Goal: Task Accomplishment & Management: Complete application form

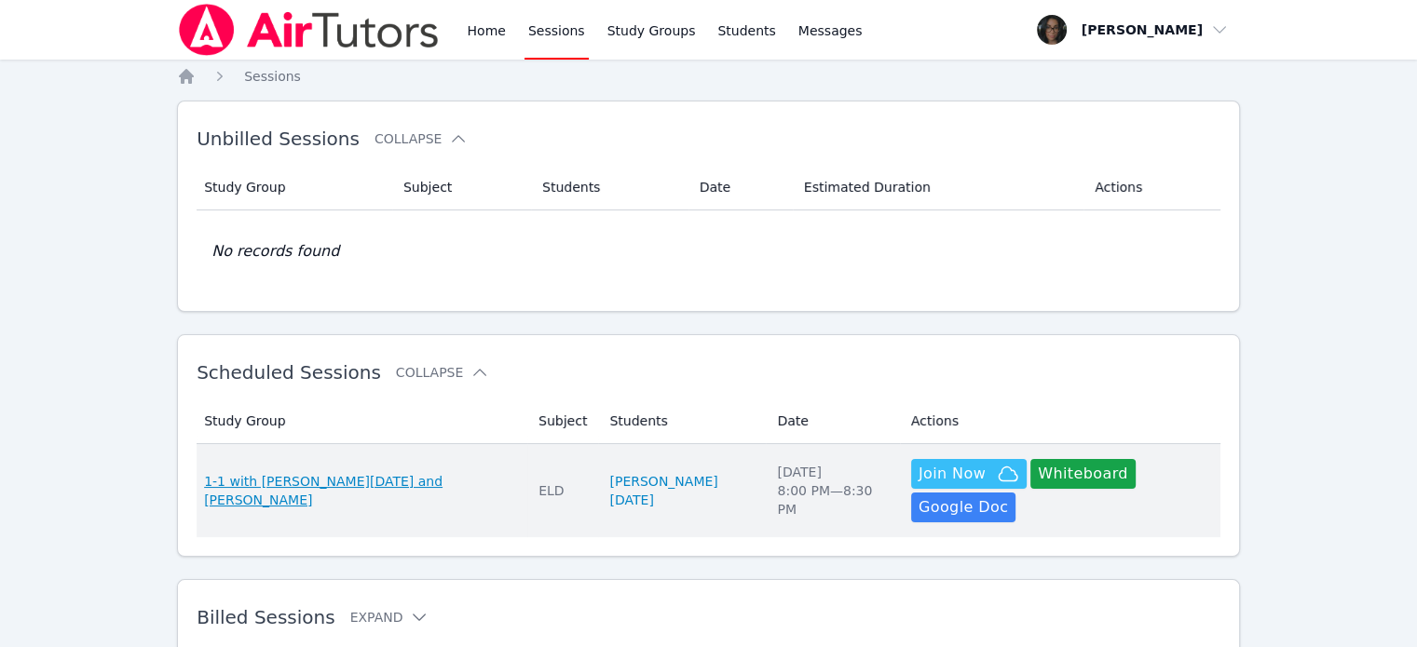
click at [385, 477] on span "1-1 with [PERSON_NAME][DATE] and [PERSON_NAME]" at bounding box center [360, 490] width 312 height 37
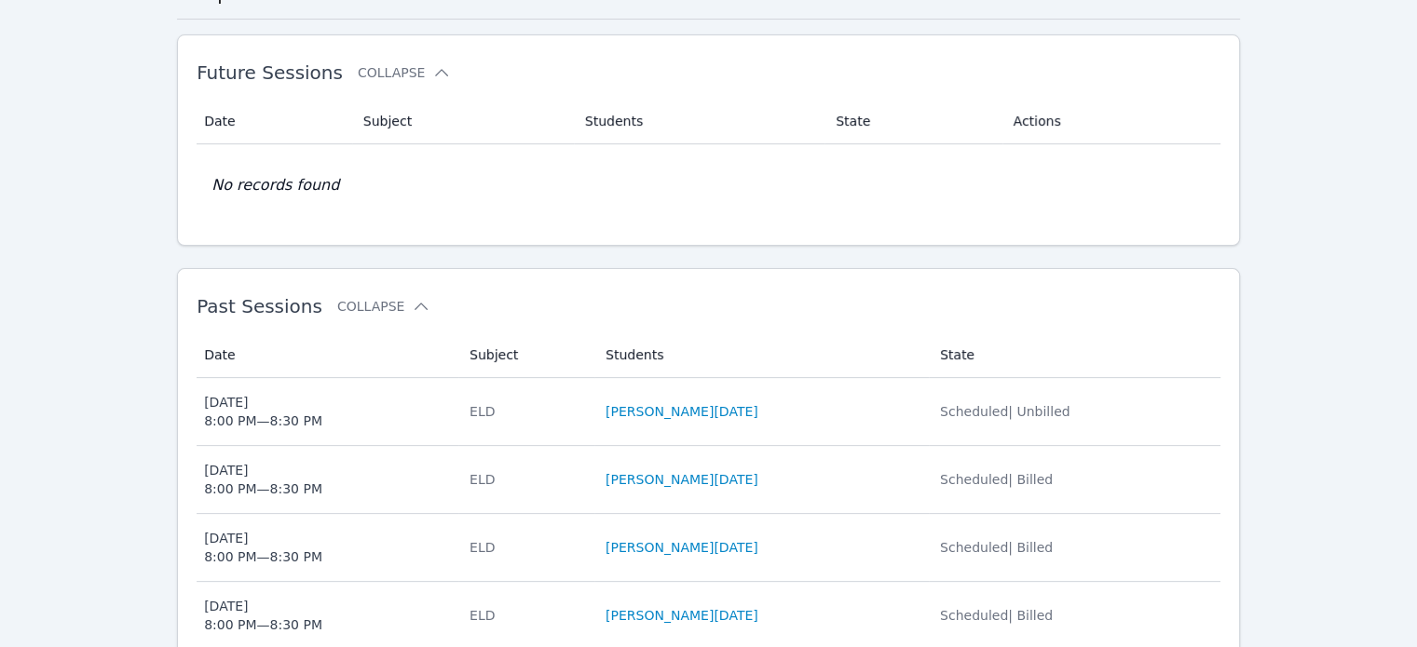
scroll to position [488, 0]
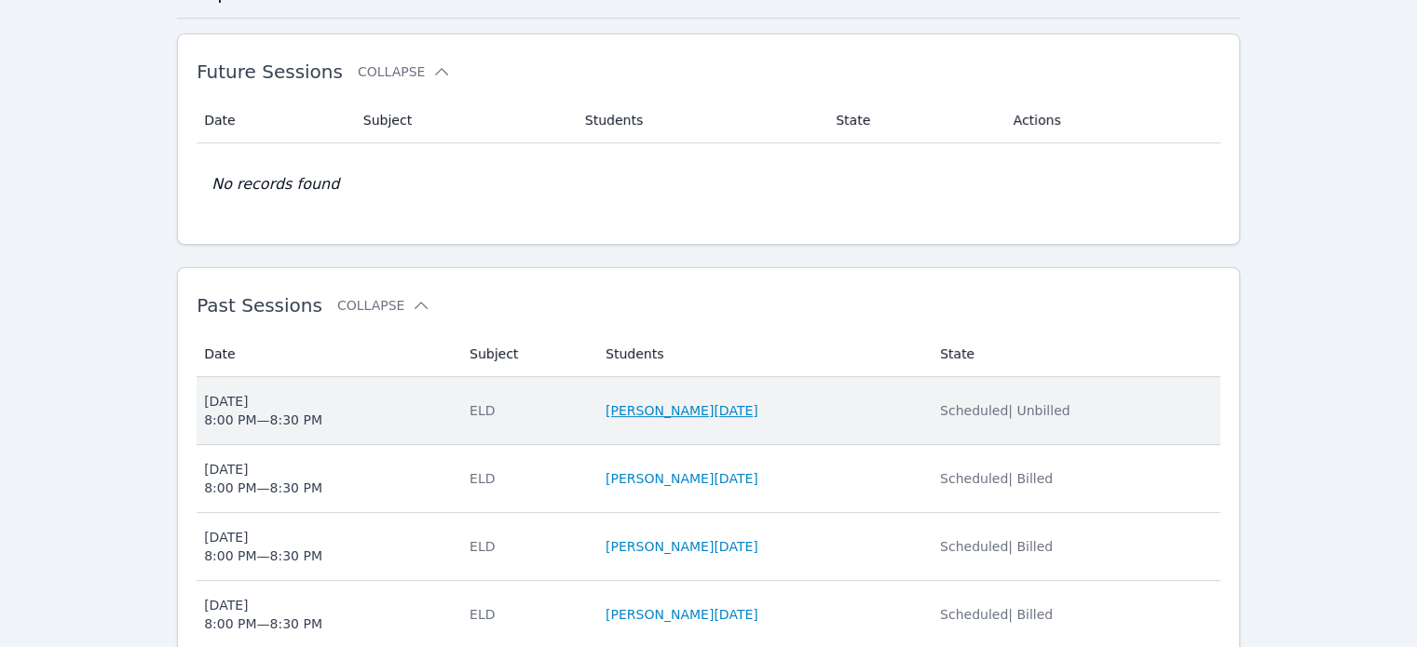
click at [734, 402] on link "[PERSON_NAME][DATE]" at bounding box center [682, 411] width 153 height 19
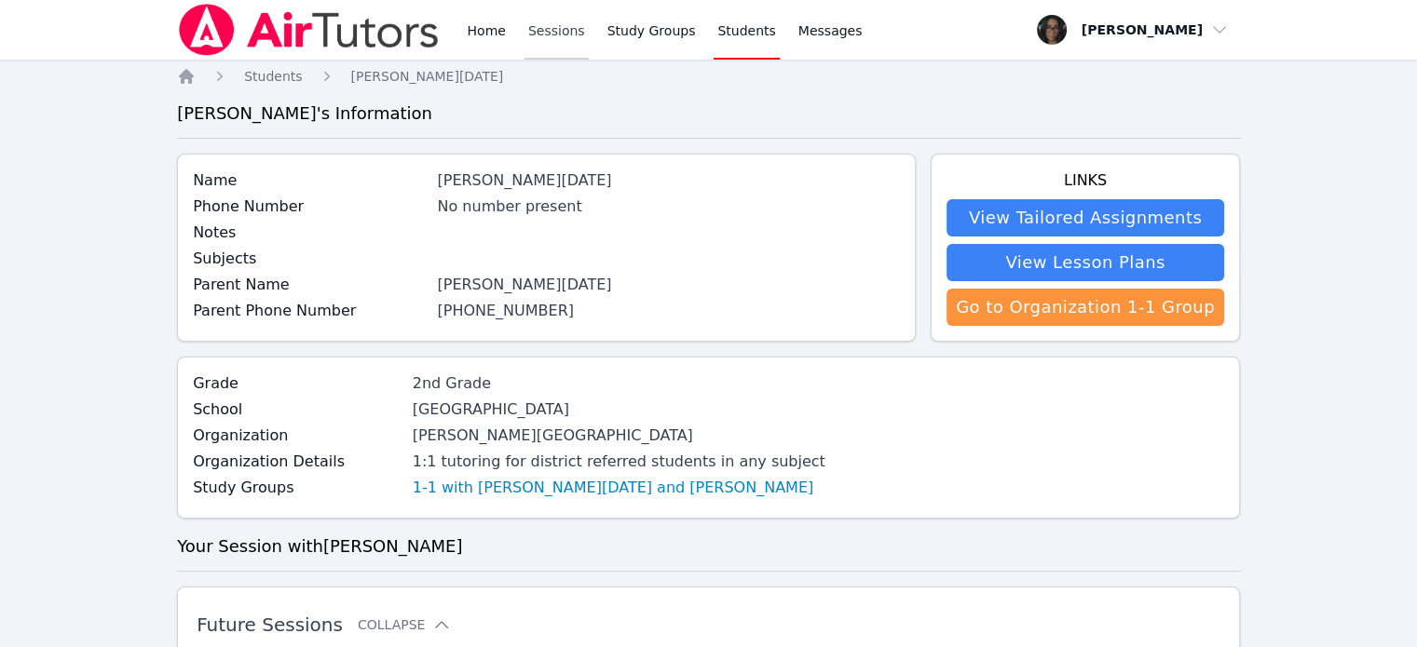
click at [563, 42] on link "Sessions" at bounding box center [556, 30] width 64 height 60
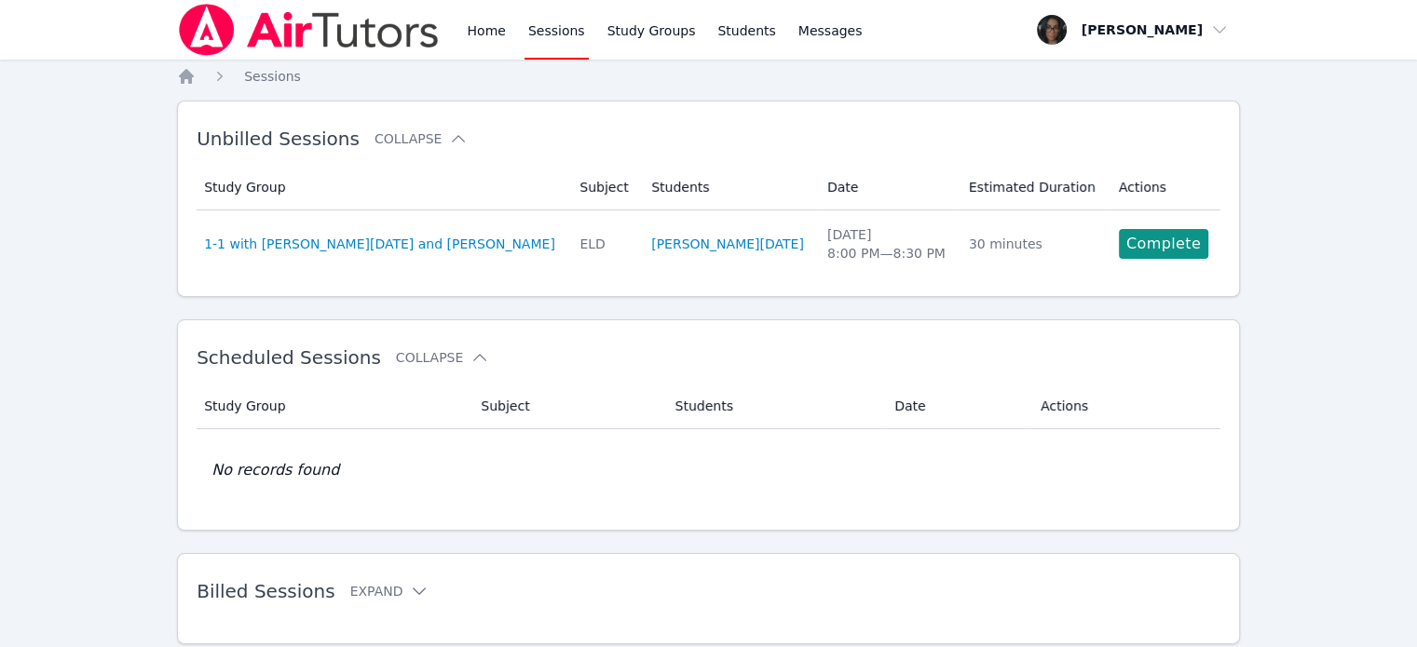
scroll to position [55, 0]
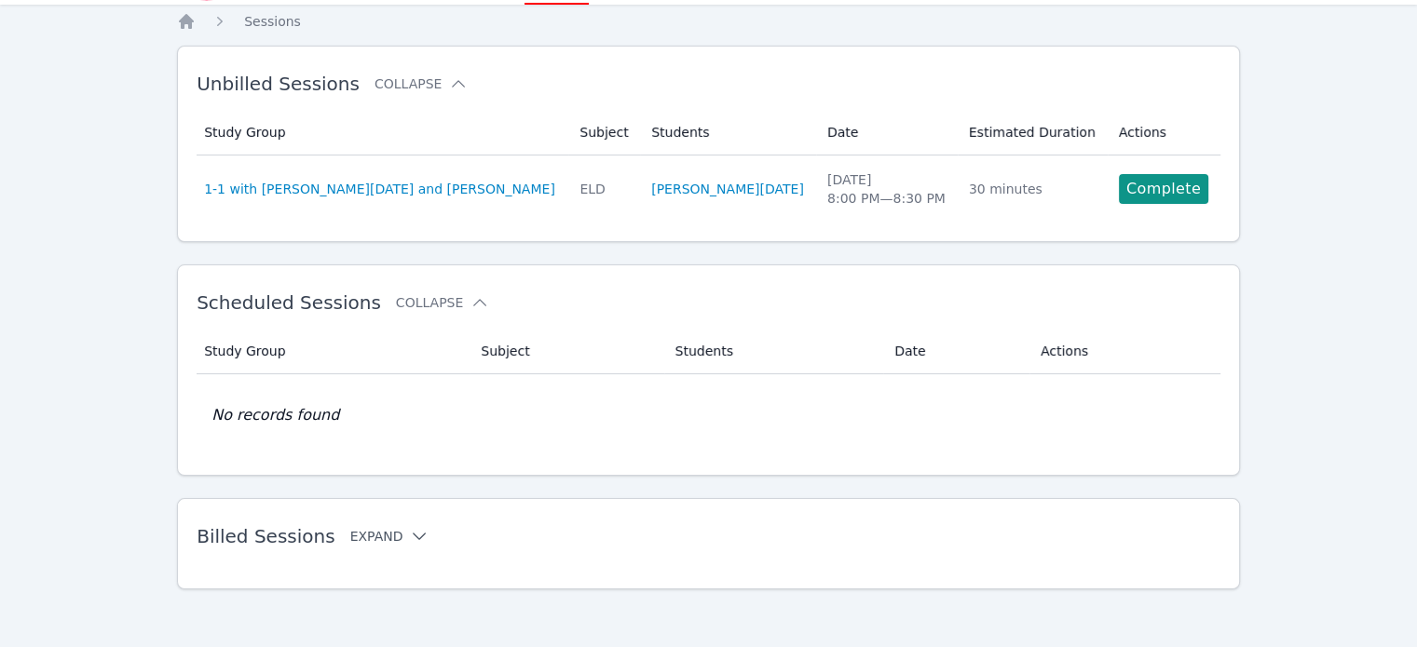
click at [362, 537] on button "Expand" at bounding box center [389, 536] width 79 height 19
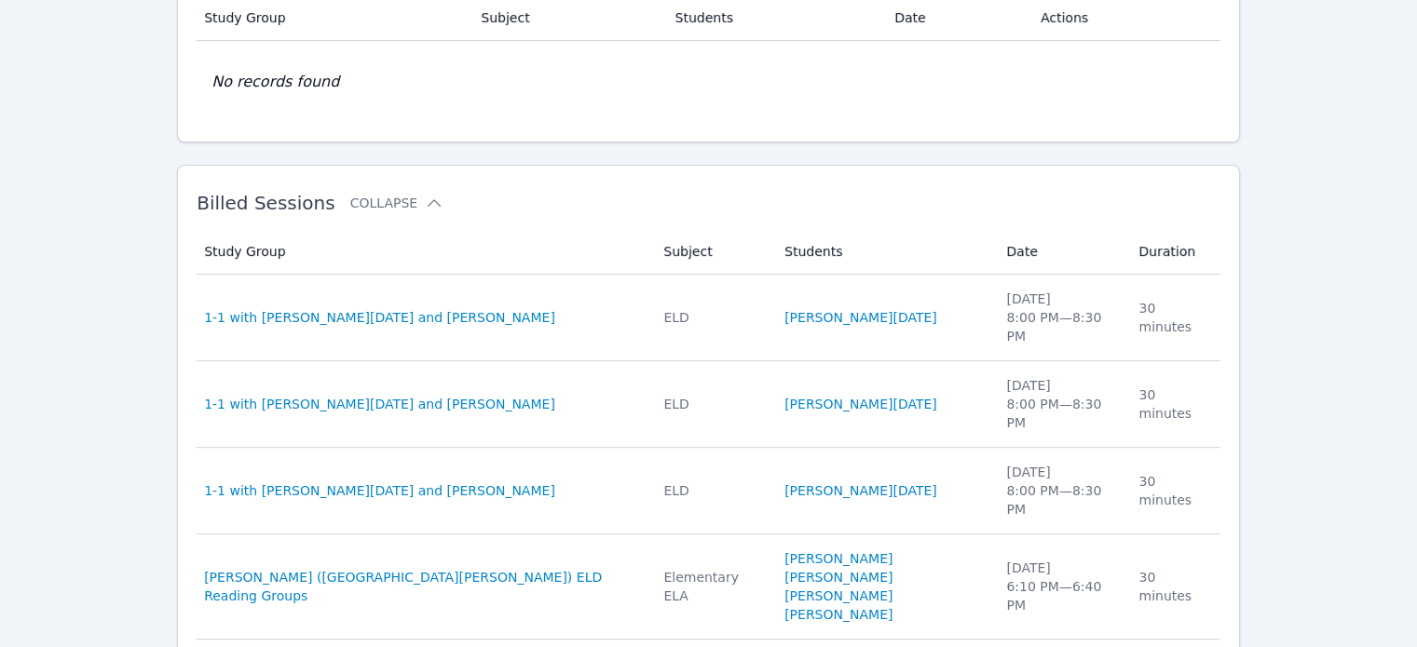
scroll to position [389, 0]
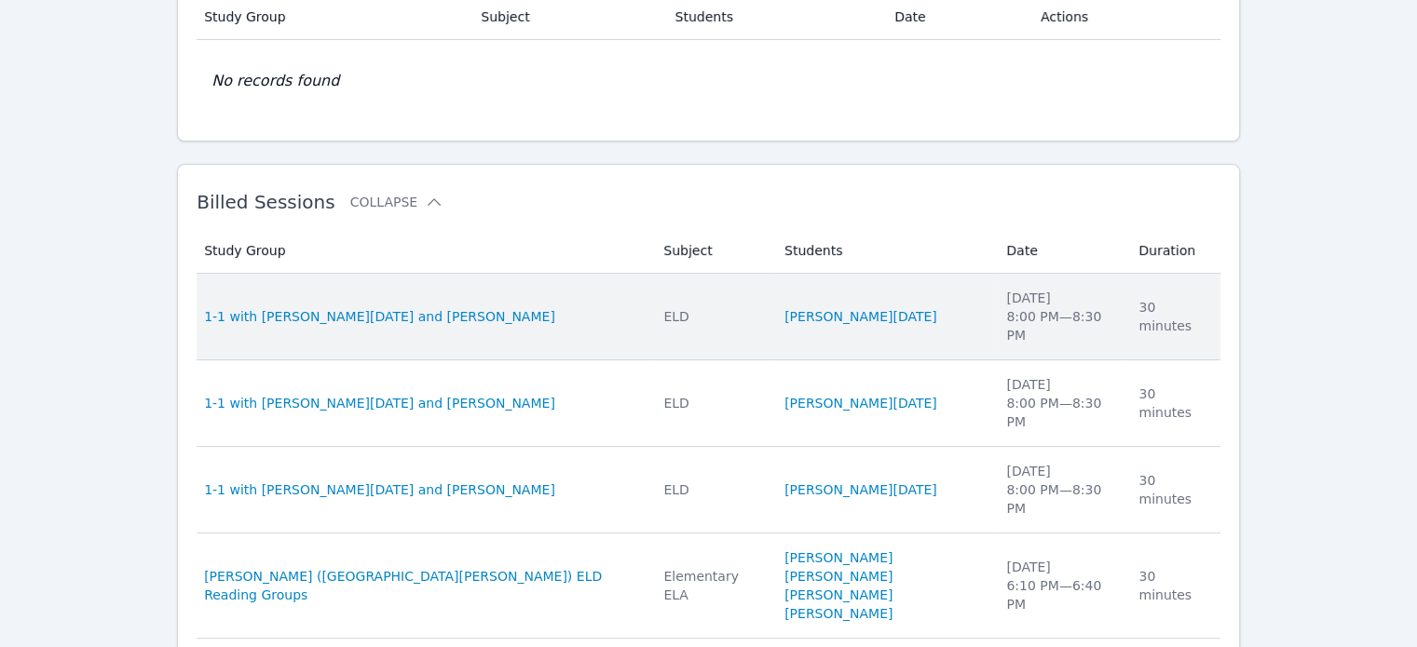
click at [396, 316] on td "Study Group 1-1 with [PERSON_NAME][DATE] and [PERSON_NAME]" at bounding box center [425, 317] width 456 height 87
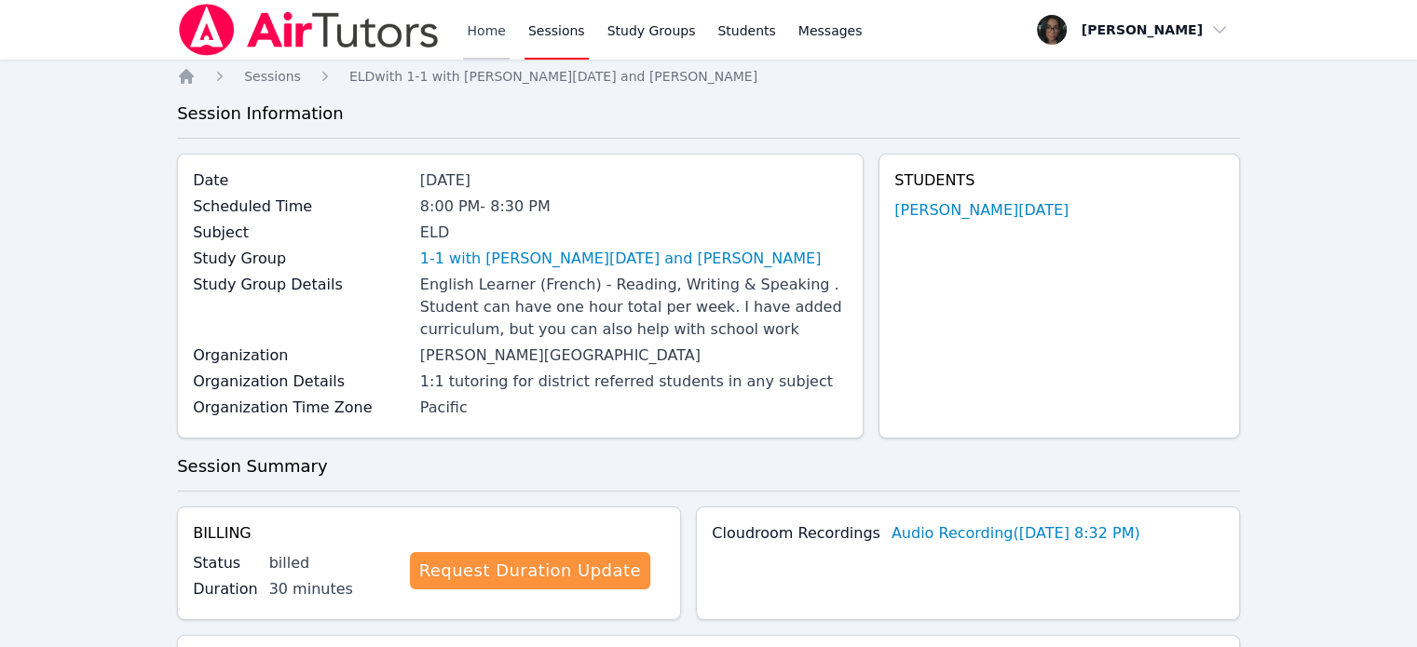
click at [493, 40] on link "Home" at bounding box center [486, 30] width 46 height 60
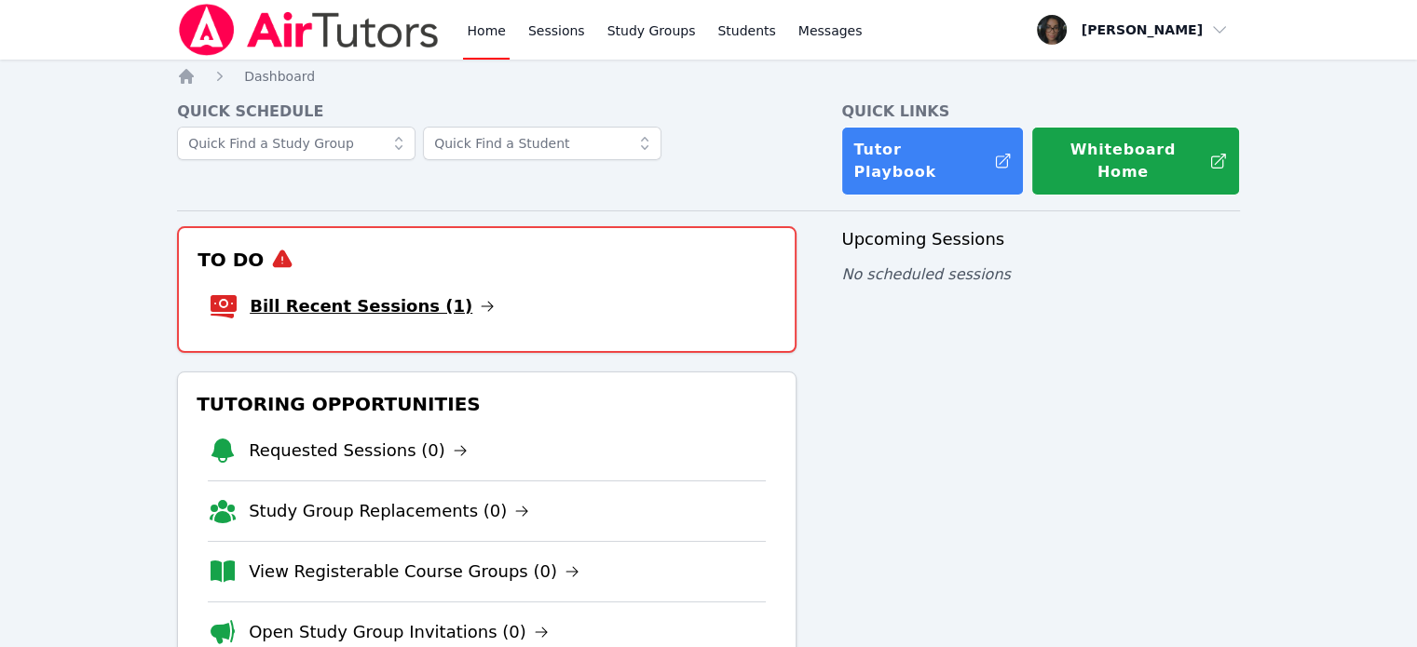
click at [402, 293] on link "Bill Recent Sessions (1)" at bounding box center [372, 306] width 245 height 26
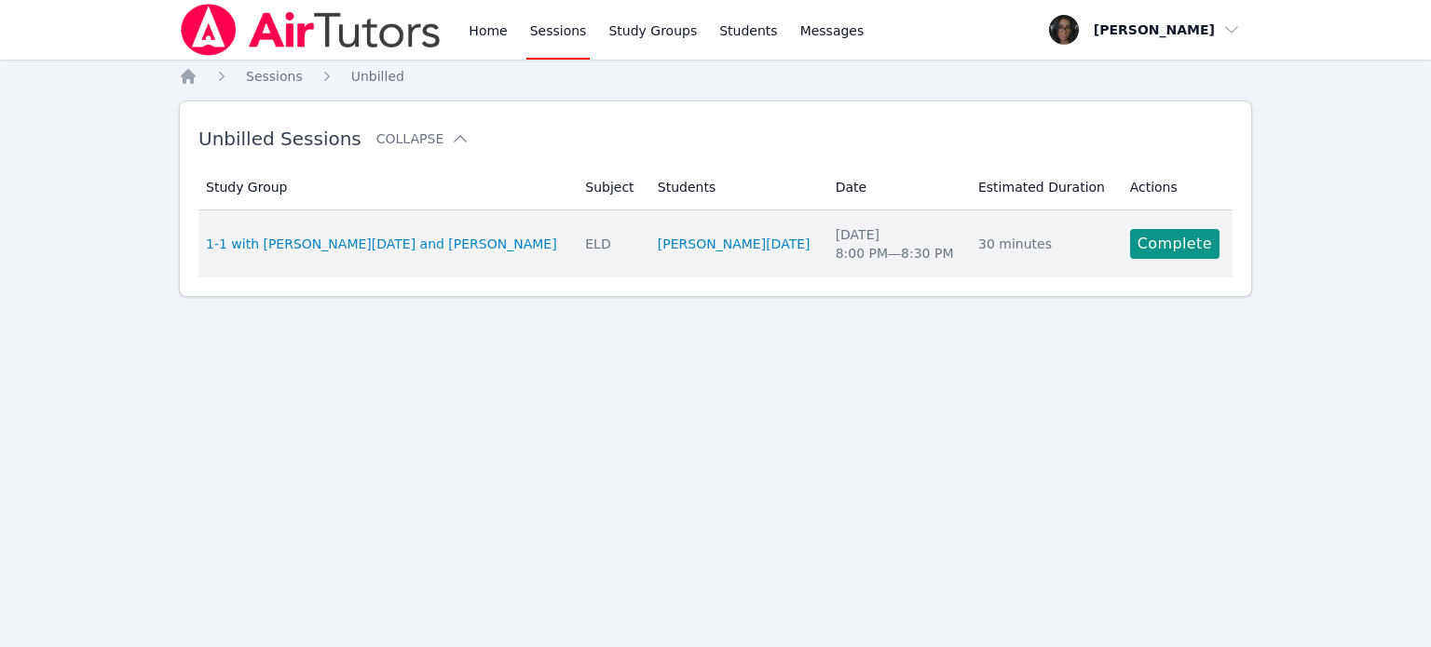
click at [1119, 241] on td "Actions Complete" at bounding box center [1176, 244] width 114 height 67
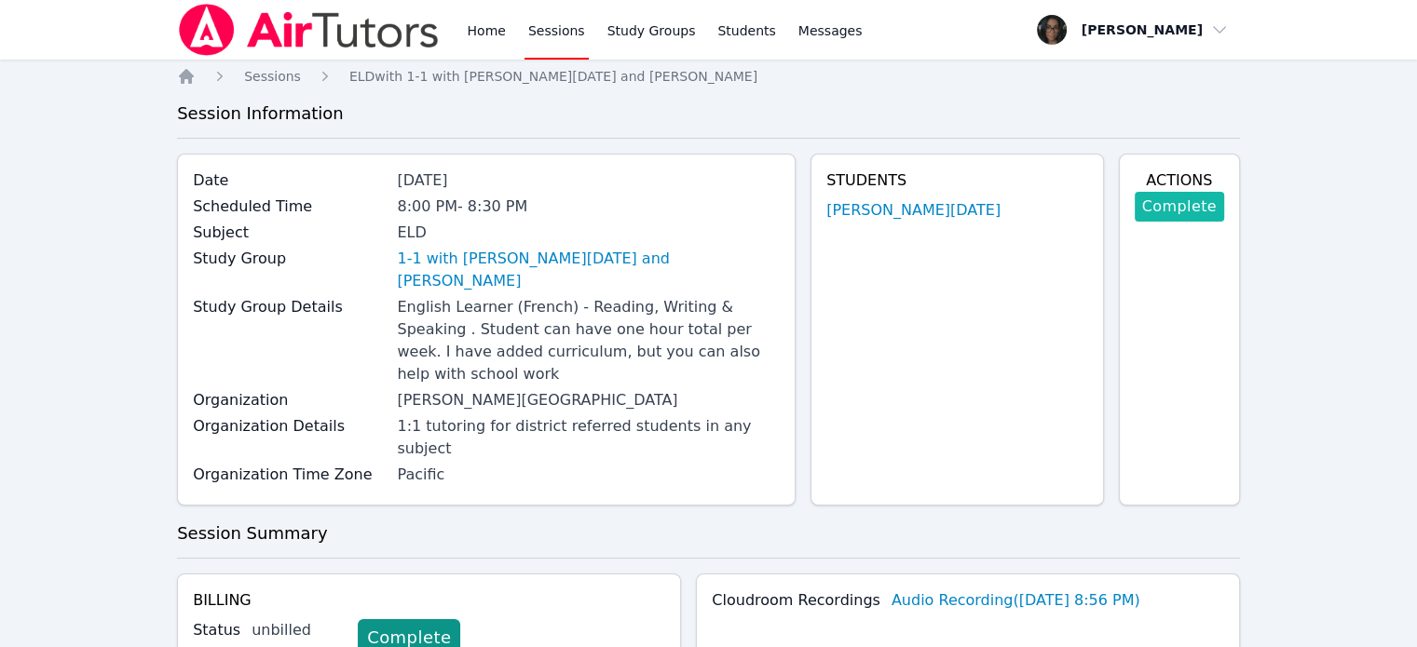
click at [1191, 209] on link "Complete" at bounding box center [1179, 207] width 89 height 30
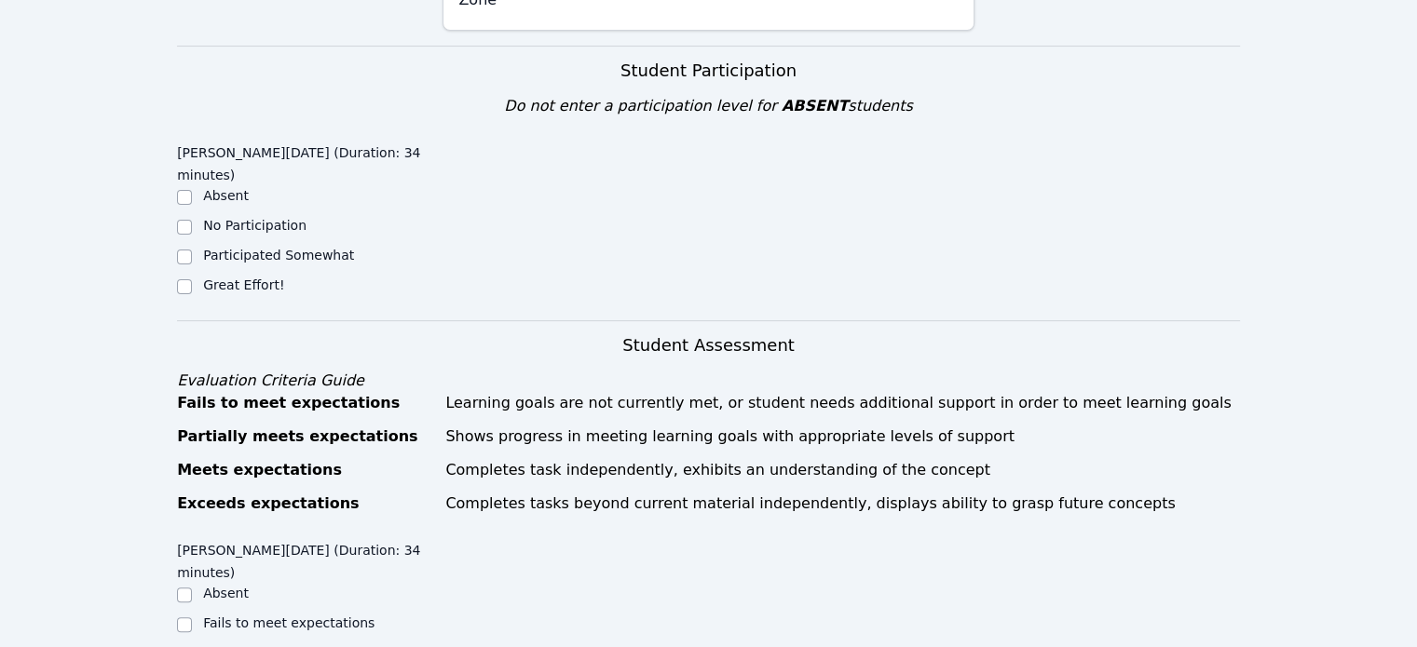
scroll to position [540, 0]
click at [258, 274] on div "Great Effort!" at bounding box center [309, 285] width 265 height 22
click at [253, 276] on label "Great Effort!" at bounding box center [243, 283] width 81 height 15
click at [192, 278] on input "Great Effort!" at bounding box center [184, 285] width 15 height 15
checkbox input "true"
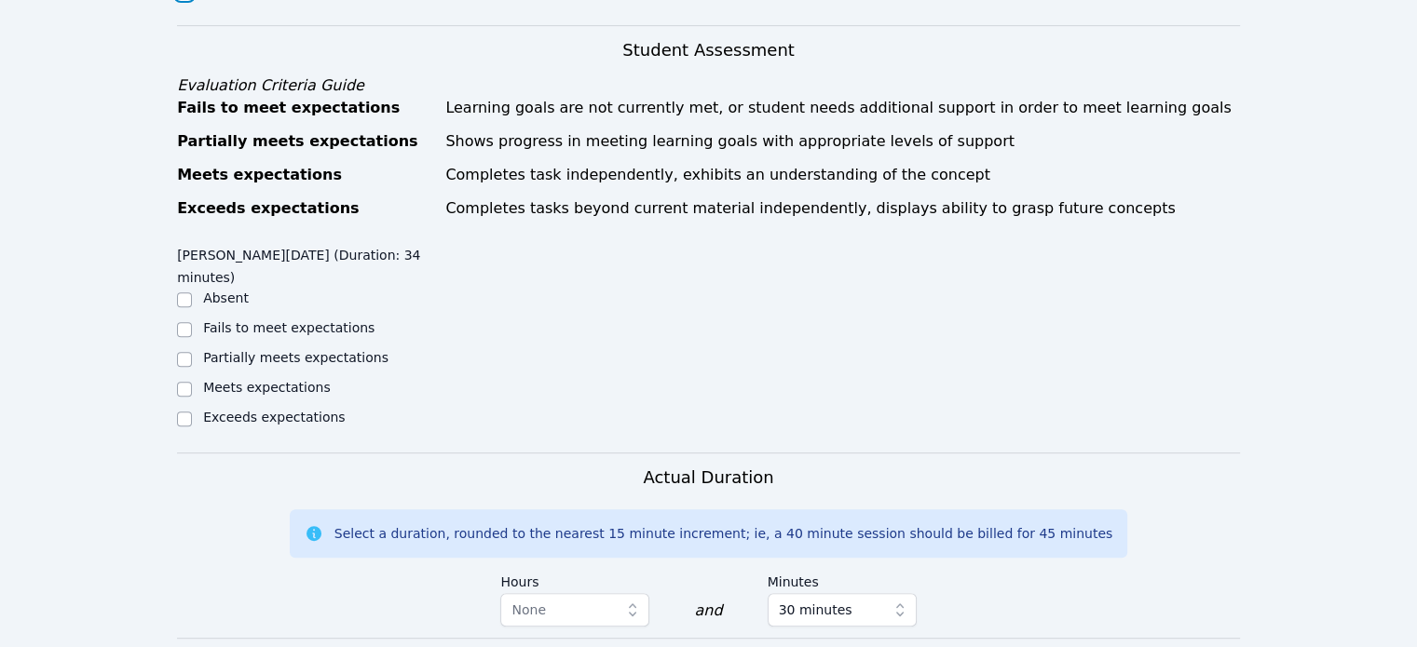
scroll to position [835, 0]
click at [203, 409] on label "Exceeds expectations" at bounding box center [274, 416] width 142 height 15
click at [192, 411] on input "Exceeds expectations" at bounding box center [184, 418] width 15 height 15
checkbox input "true"
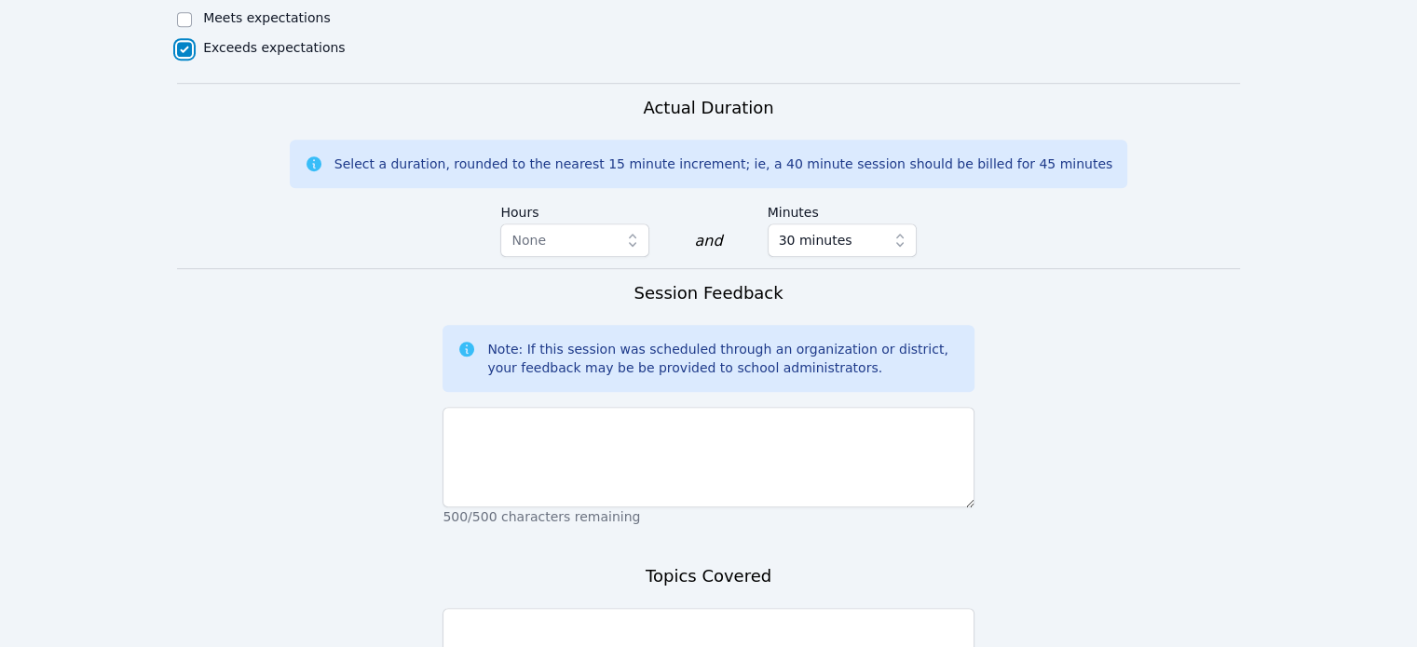
scroll to position [1252, 0]
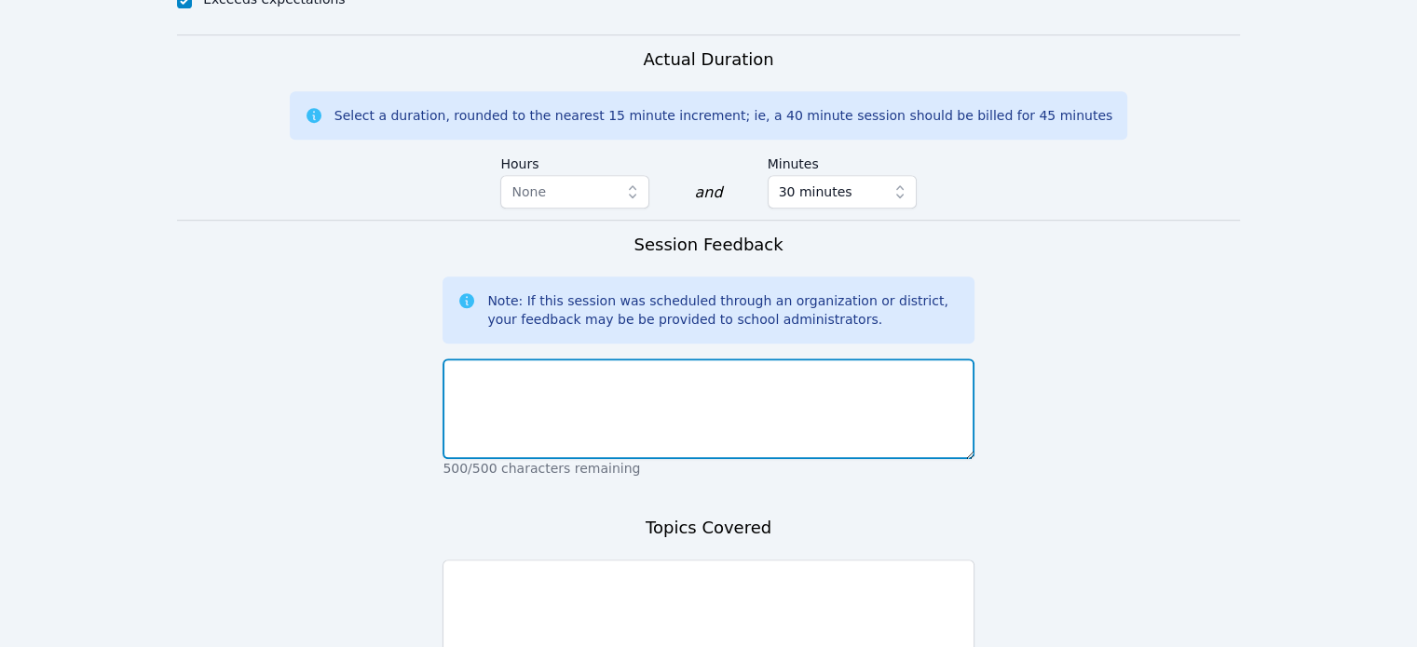
click at [579, 359] on textarea at bounding box center [707, 409] width 531 height 101
type textarea "No issues with the session"
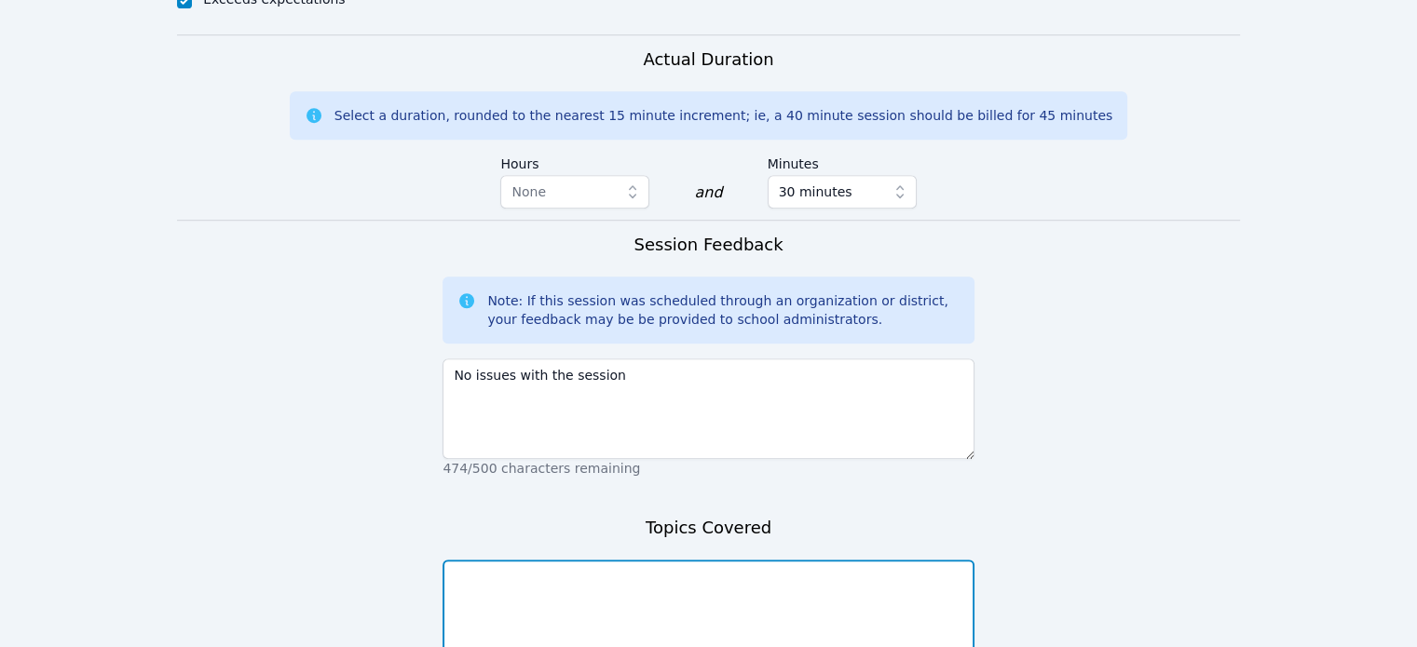
click at [532, 560] on textarea at bounding box center [707, 610] width 531 height 101
type textarea "w"
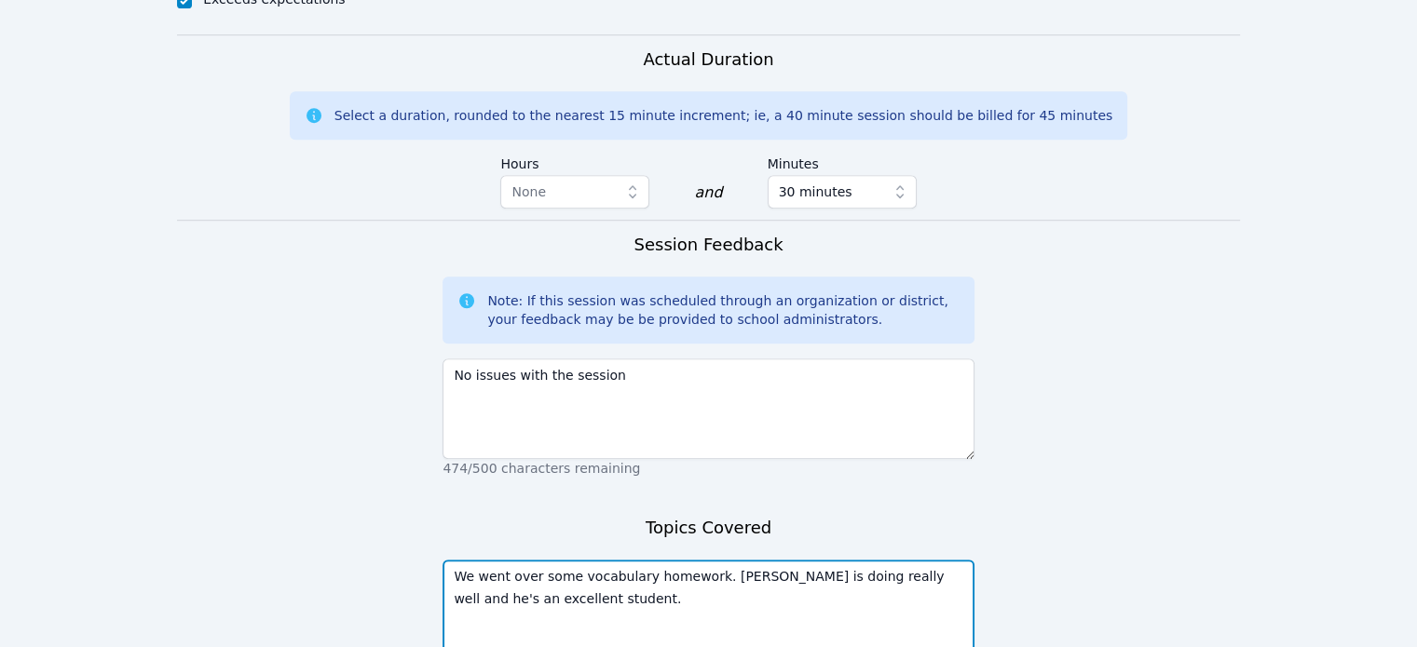
type textarea "We went over some vocabulary homework. [PERSON_NAME] is doing really well and h…"
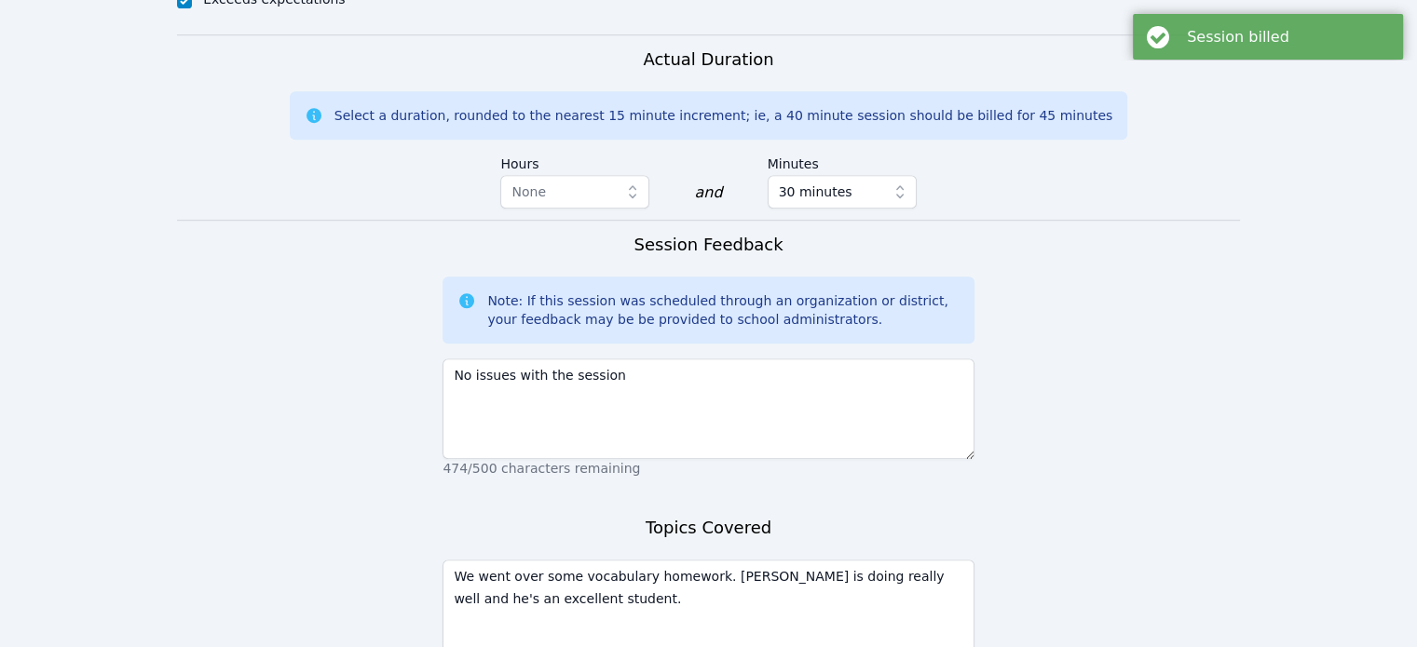
scroll to position [0, 0]
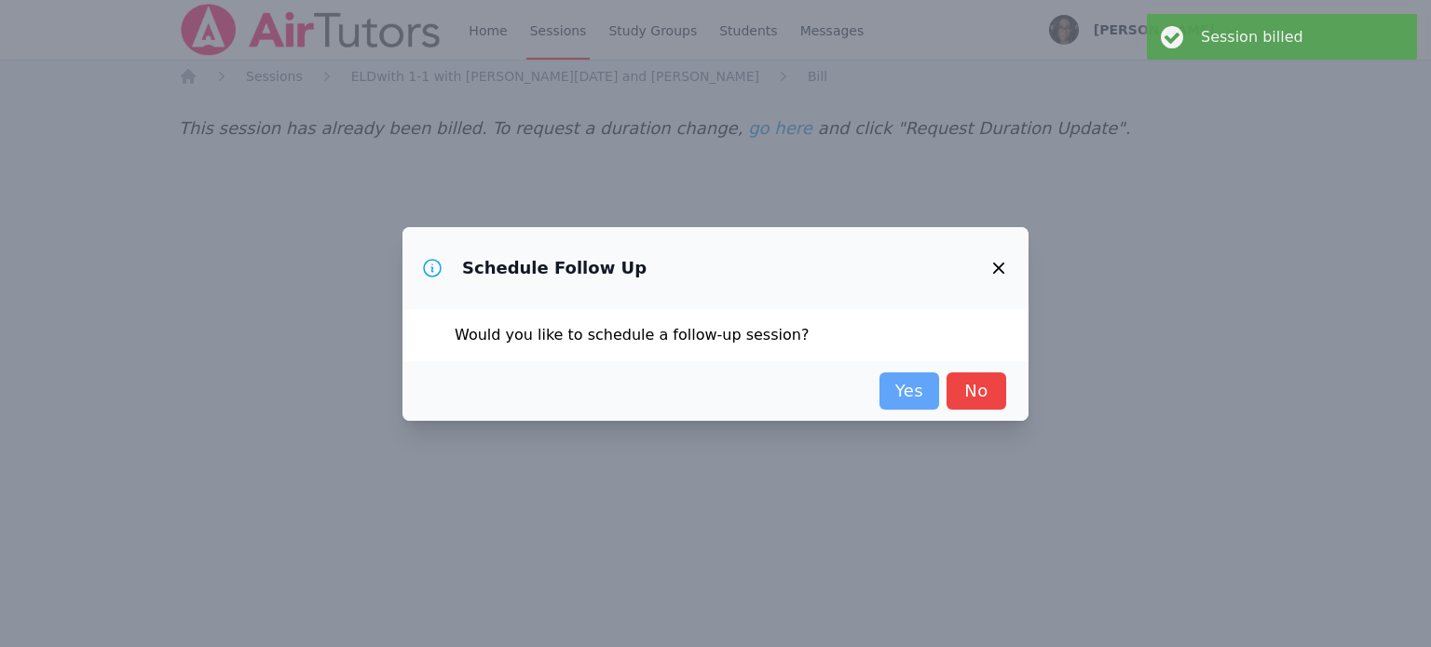
click at [910, 380] on link "Yes" at bounding box center [909, 391] width 60 height 37
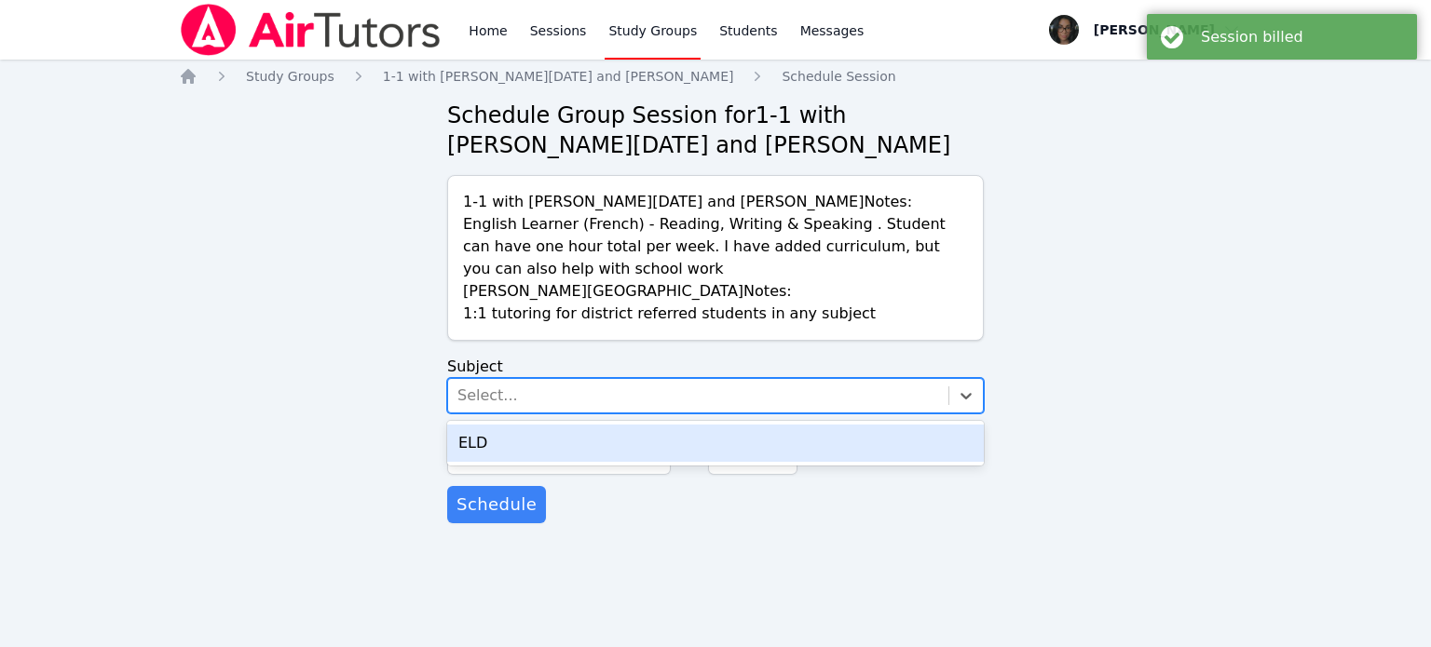
click at [842, 401] on div "Select..." at bounding box center [698, 396] width 500 height 34
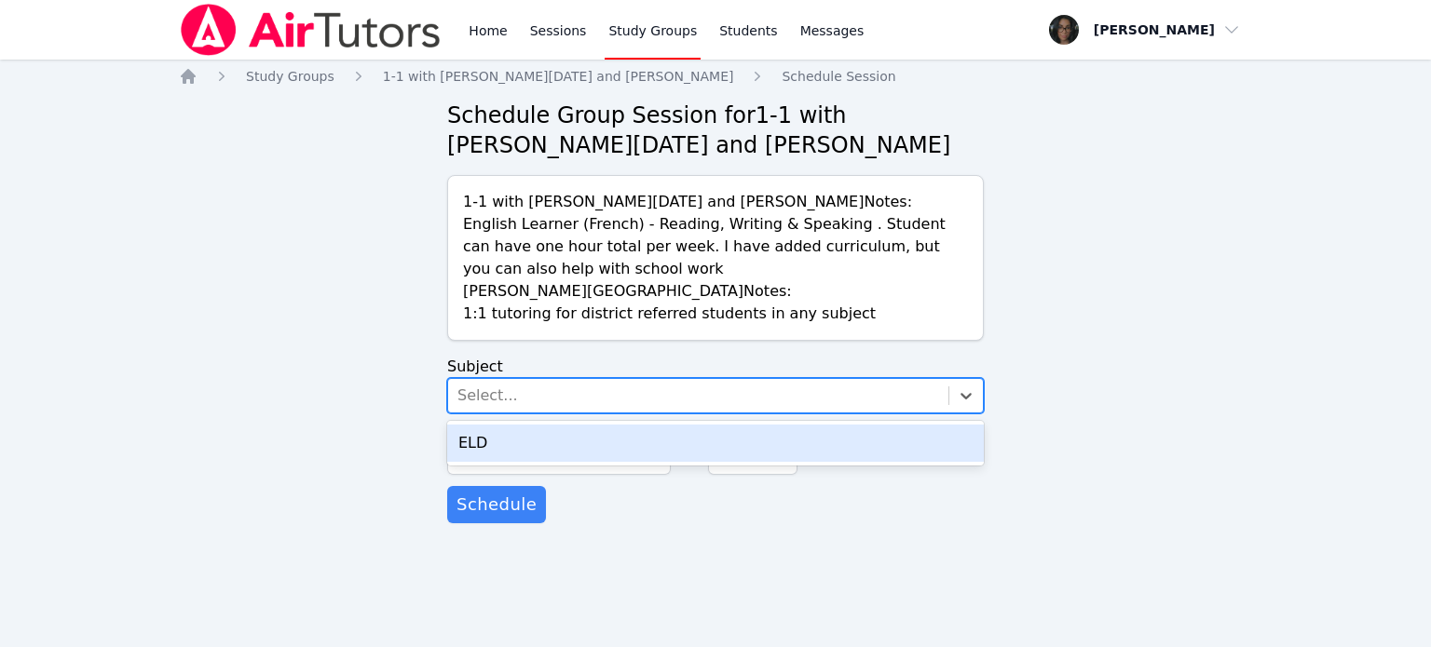
click at [820, 440] on div "ELD" at bounding box center [715, 443] width 537 height 37
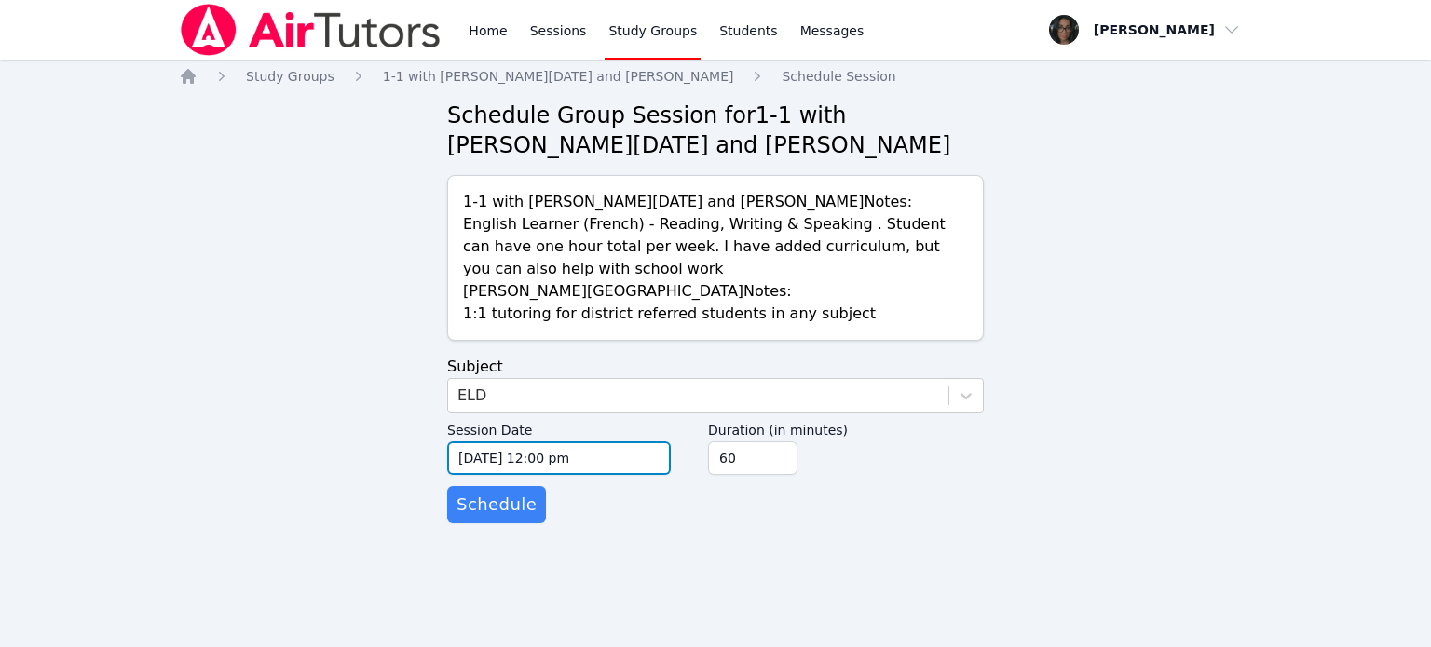
click at [661, 471] on input "[DATE] 12:00 pm" at bounding box center [559, 459] width 224 height 34
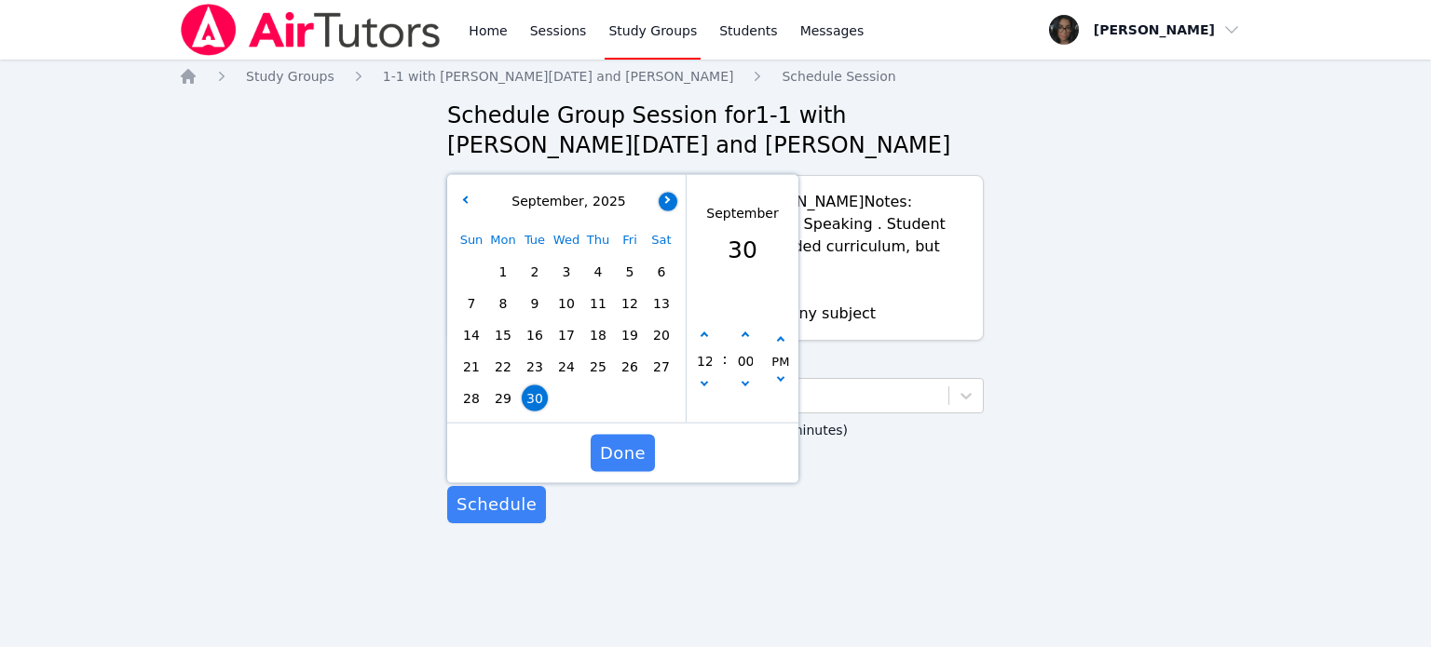
click at [668, 192] on button "button" at bounding box center [668, 201] width 19 height 19
click at [570, 268] on span "1" at bounding box center [566, 272] width 26 height 26
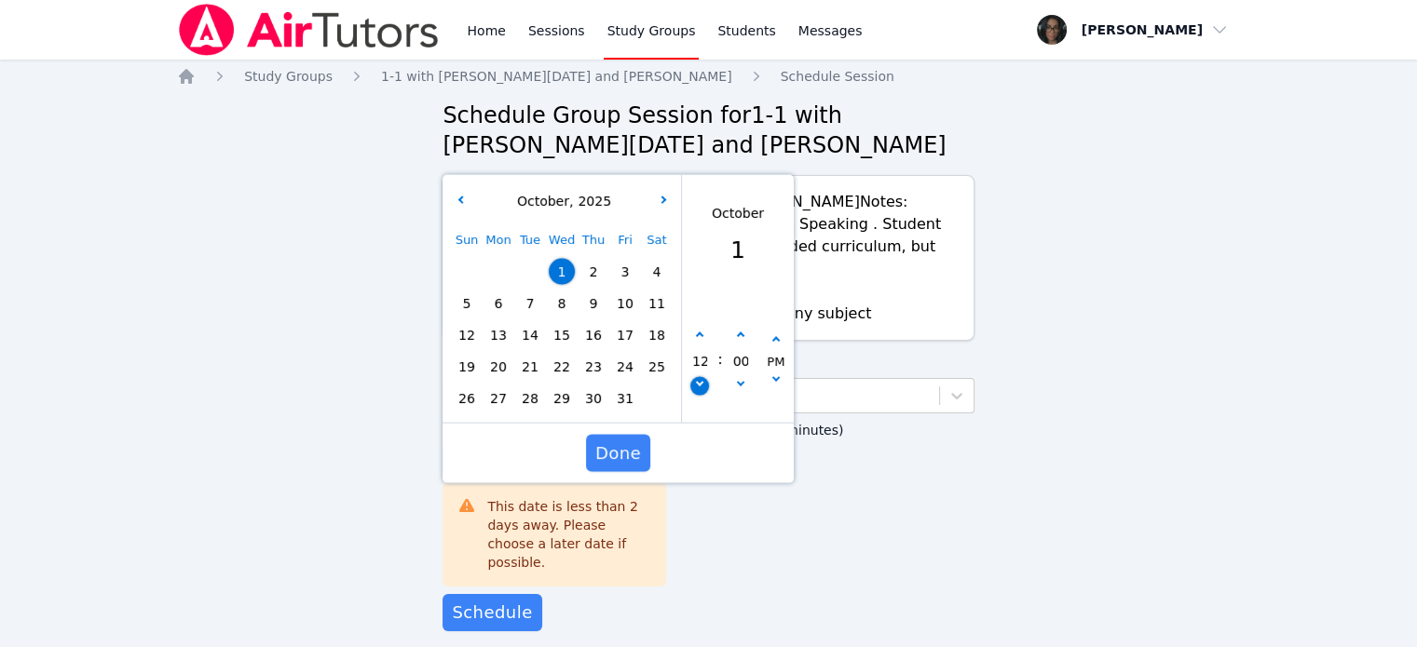
click at [701, 385] on button "button" at bounding box center [699, 386] width 19 height 19
type input "[DATE] 11:00 am"
type input "11"
click at [700, 336] on icon "button" at bounding box center [699, 336] width 7 height 7
type input "[DATE] 12:00 pm"
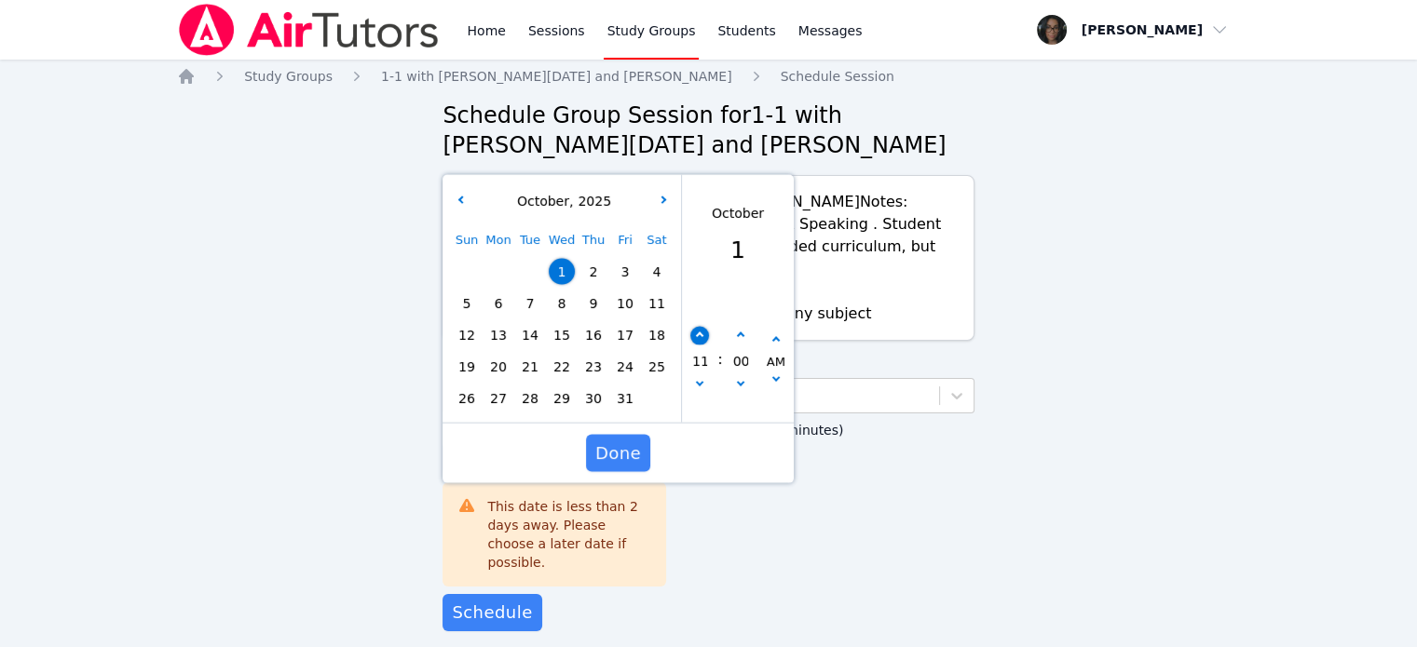
type input "12"
click at [700, 336] on icon "button" at bounding box center [699, 336] width 7 height 7
type input "[DATE] 01:00 pm"
type input "01"
click at [700, 336] on icon "button" at bounding box center [699, 336] width 7 height 7
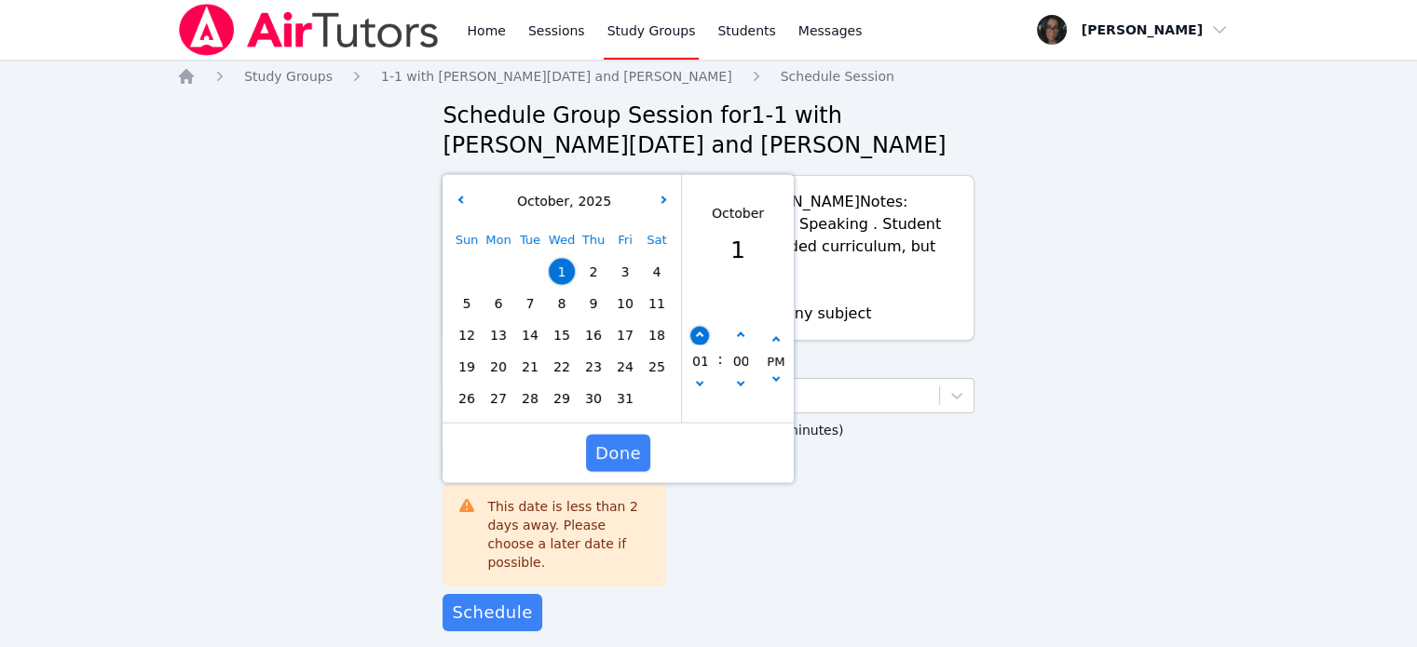
type input "[DATE] 02:00 pm"
type input "02"
click at [700, 336] on icon "button" at bounding box center [699, 336] width 7 height 7
type input "[DATE] 03:00 pm"
type input "03"
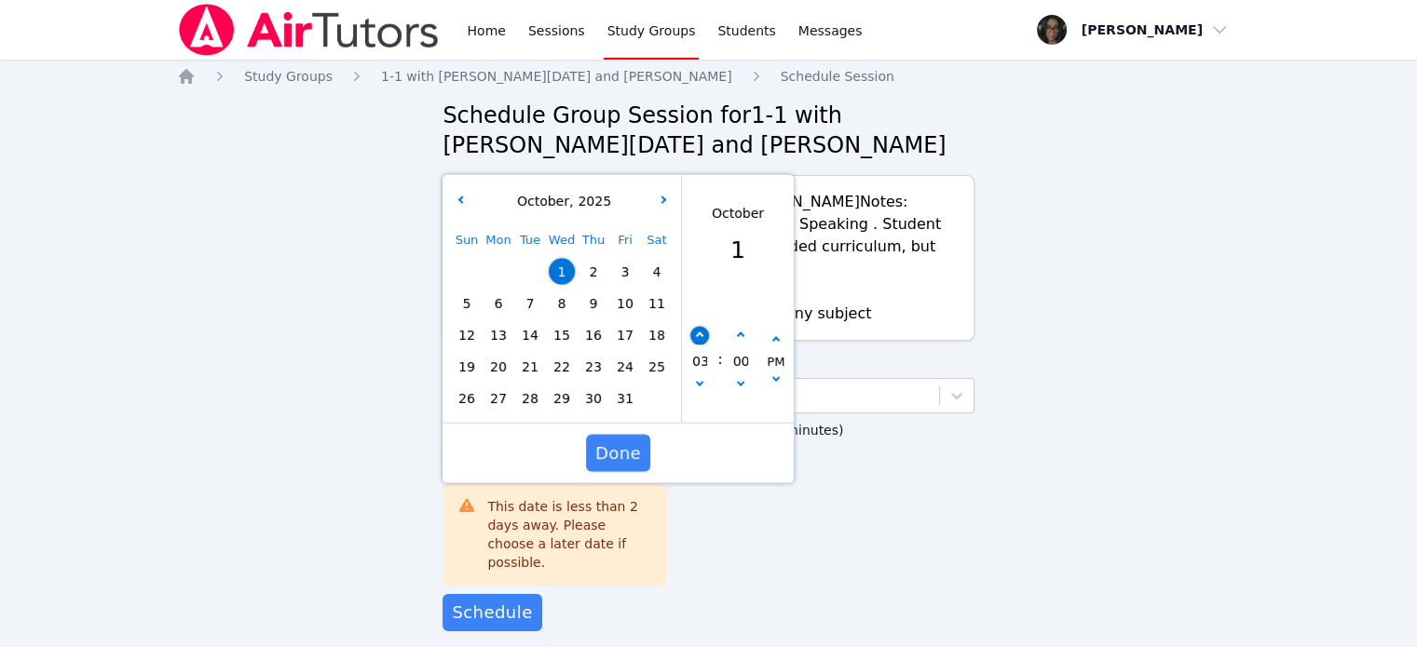
click at [700, 336] on icon "button" at bounding box center [699, 336] width 7 height 7
type input "[DATE] 04:00 pm"
type input "04"
click at [700, 336] on icon "button" at bounding box center [699, 336] width 7 height 7
type input "[DATE] 05:00 pm"
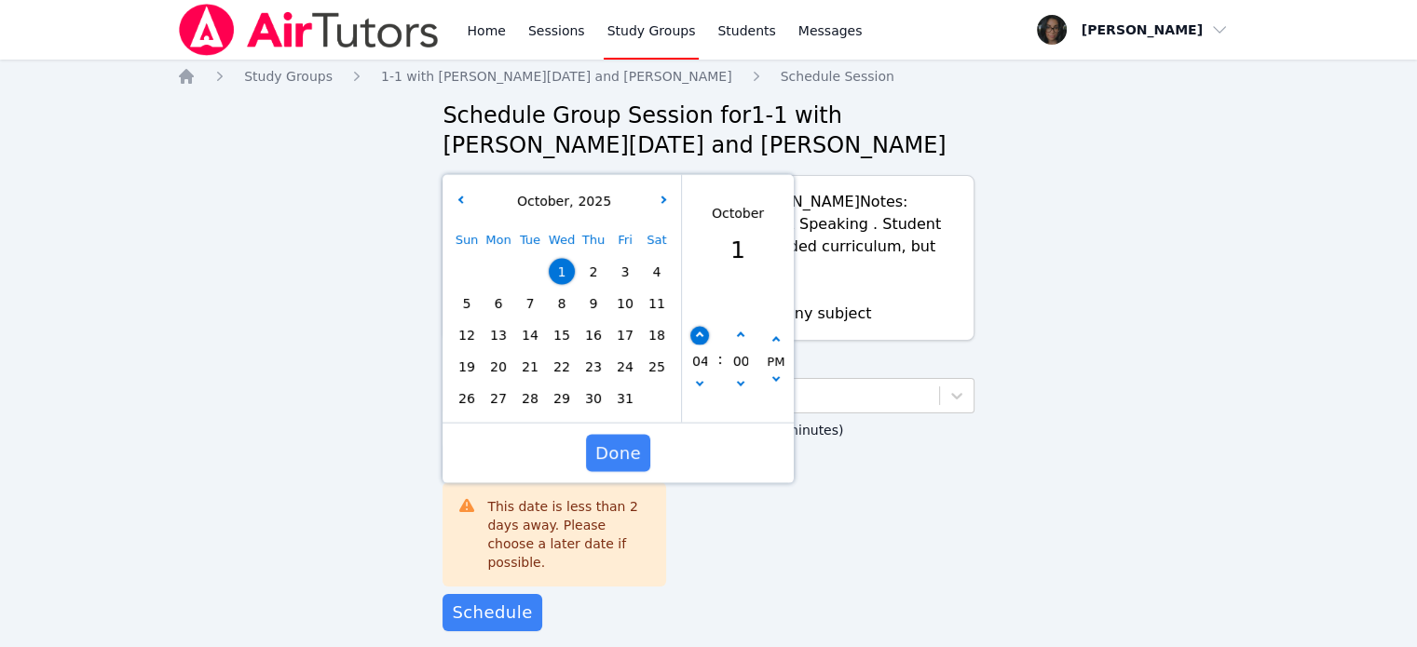
type input "05"
click at [700, 336] on icon "button" at bounding box center [699, 336] width 7 height 7
type input "[DATE] 06:00 pm"
type input "06"
click at [701, 334] on icon "button" at bounding box center [699, 336] width 7 height 7
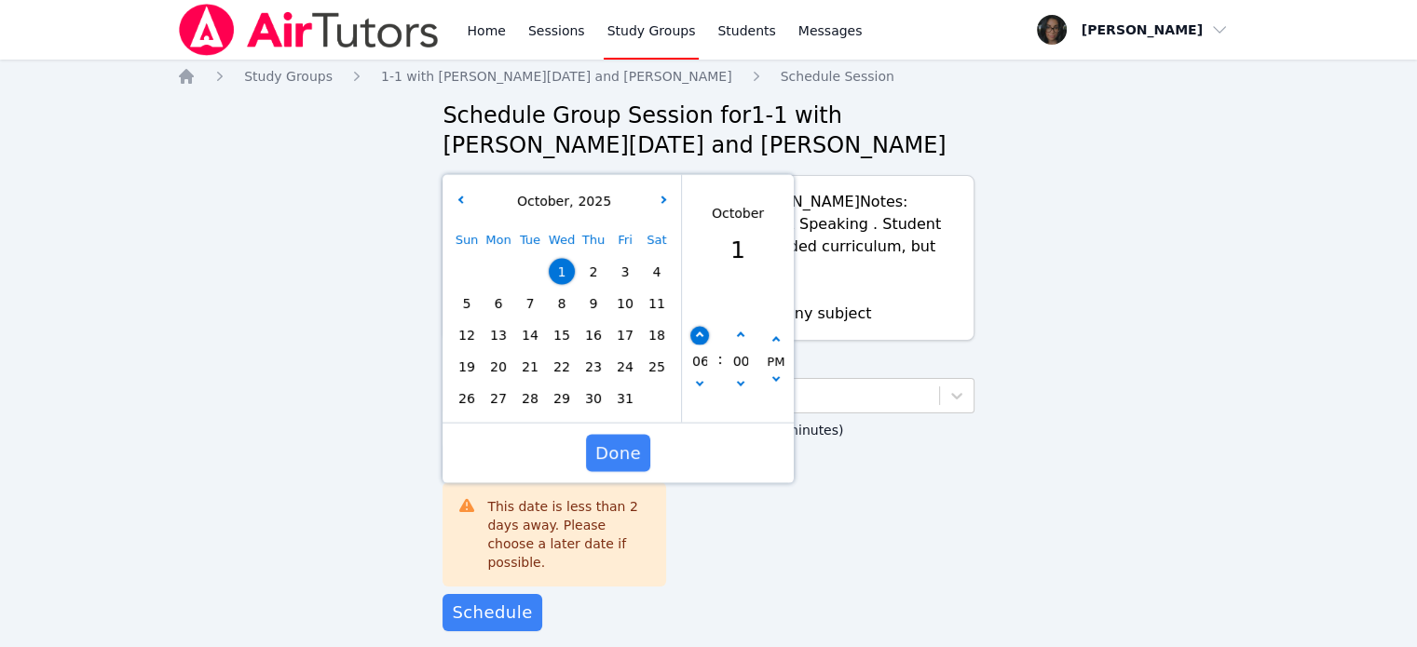
type input "[DATE] 07:00 pm"
type input "07"
click at [701, 334] on icon "button" at bounding box center [699, 336] width 7 height 7
type input "[DATE] 08:00 pm"
type input "08"
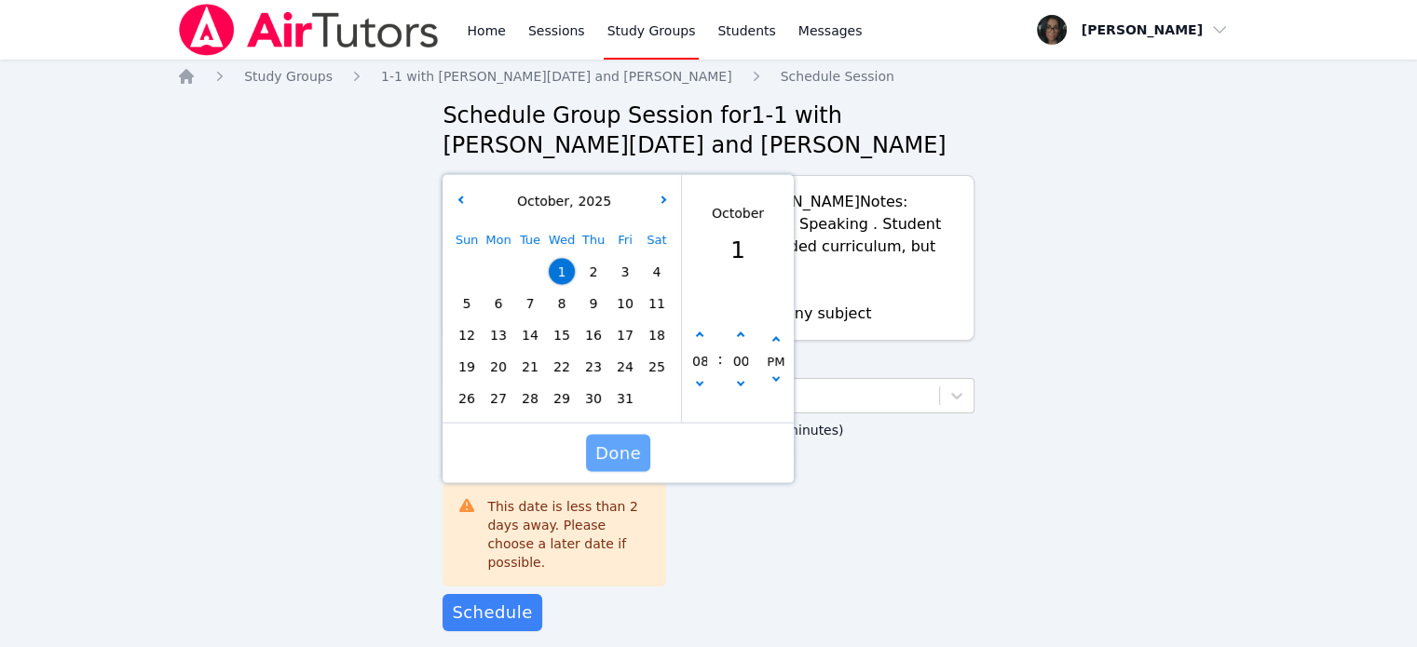
click at [617, 452] on span "Done" at bounding box center [618, 454] width 46 height 26
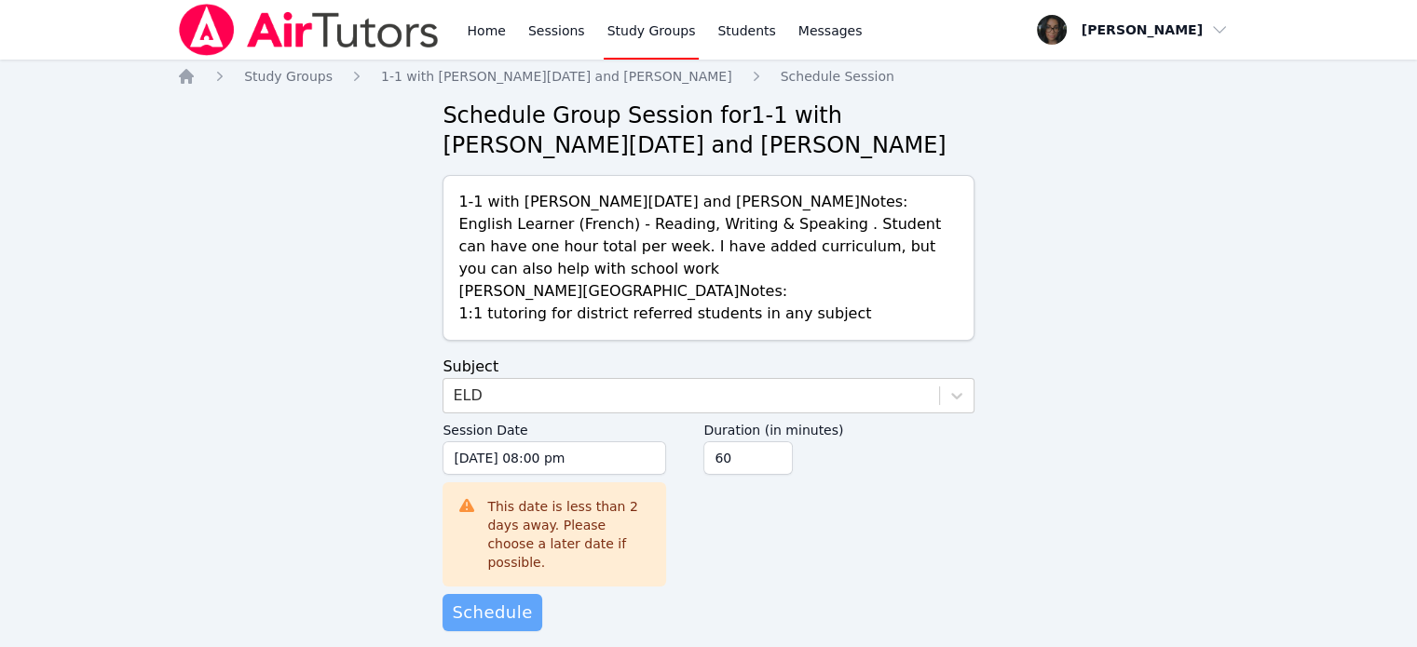
click at [492, 600] on span "Schedule" at bounding box center [492, 613] width 80 height 26
